Goal: Information Seeking & Learning: Compare options

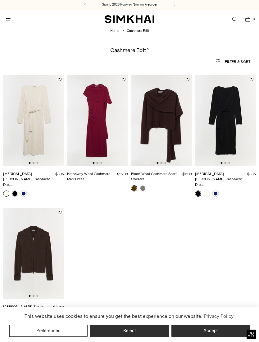
scroll to position [0, 0]
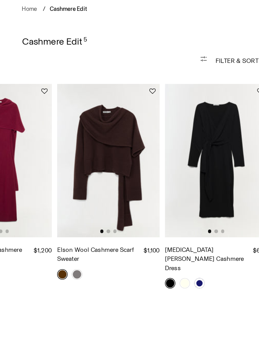
click at [212, 191] on link at bounding box center [215, 194] width 6 height 6
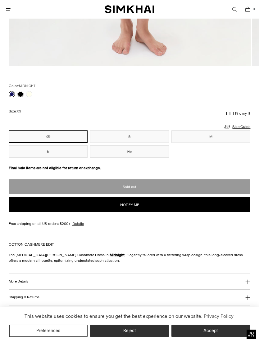
scroll to position [365, 0]
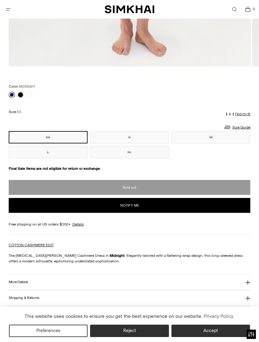
click at [11, 94] on link at bounding box center [12, 95] width 6 height 6
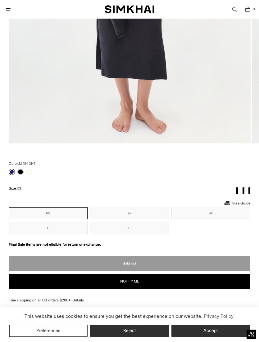
scroll to position [328, 0]
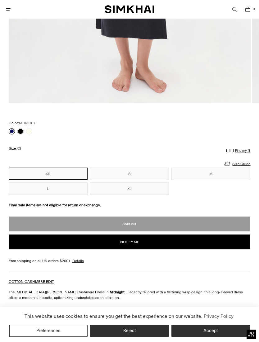
click at [29, 129] on link at bounding box center [29, 131] width 6 height 6
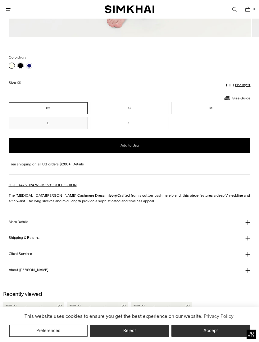
scroll to position [397, 0]
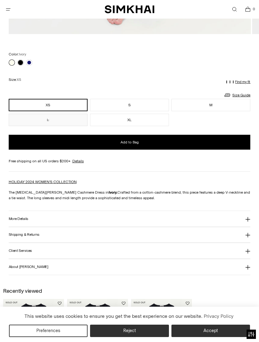
click at [20, 62] on link at bounding box center [20, 63] width 6 height 6
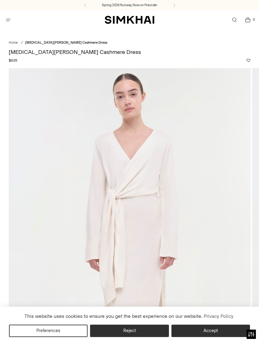
scroll to position [406, 0]
